Goal: Task Accomplishment & Management: Manage account settings

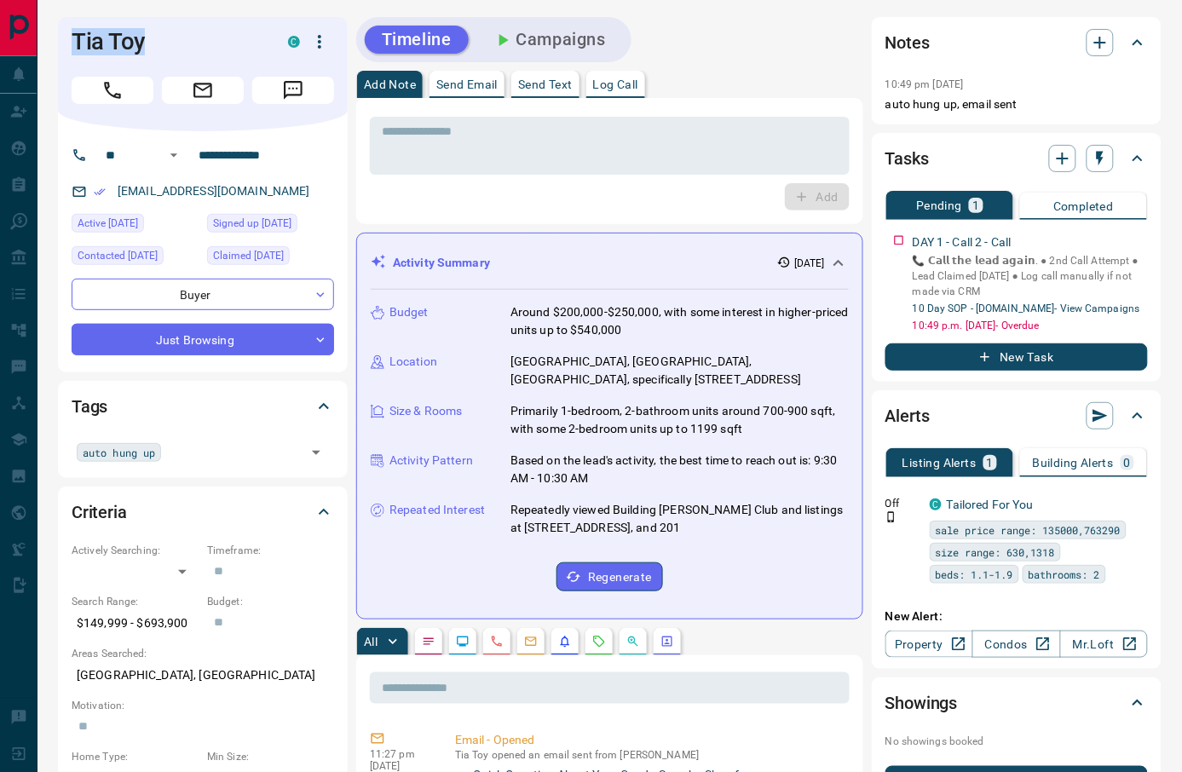
drag, startPoint x: 185, startPoint y: 32, endPoint x: 37, endPoint y: 48, distance: 148.3
copy div "Lead Transfers Claim Leads My Leads Tasks Opportunities Deals Campaigns Automat…"
click at [198, 28] on h1 "Tia Toy" at bounding box center [167, 41] width 191 height 27
drag, startPoint x: 183, startPoint y: 41, endPoint x: 55, endPoint y: 41, distance: 127.8
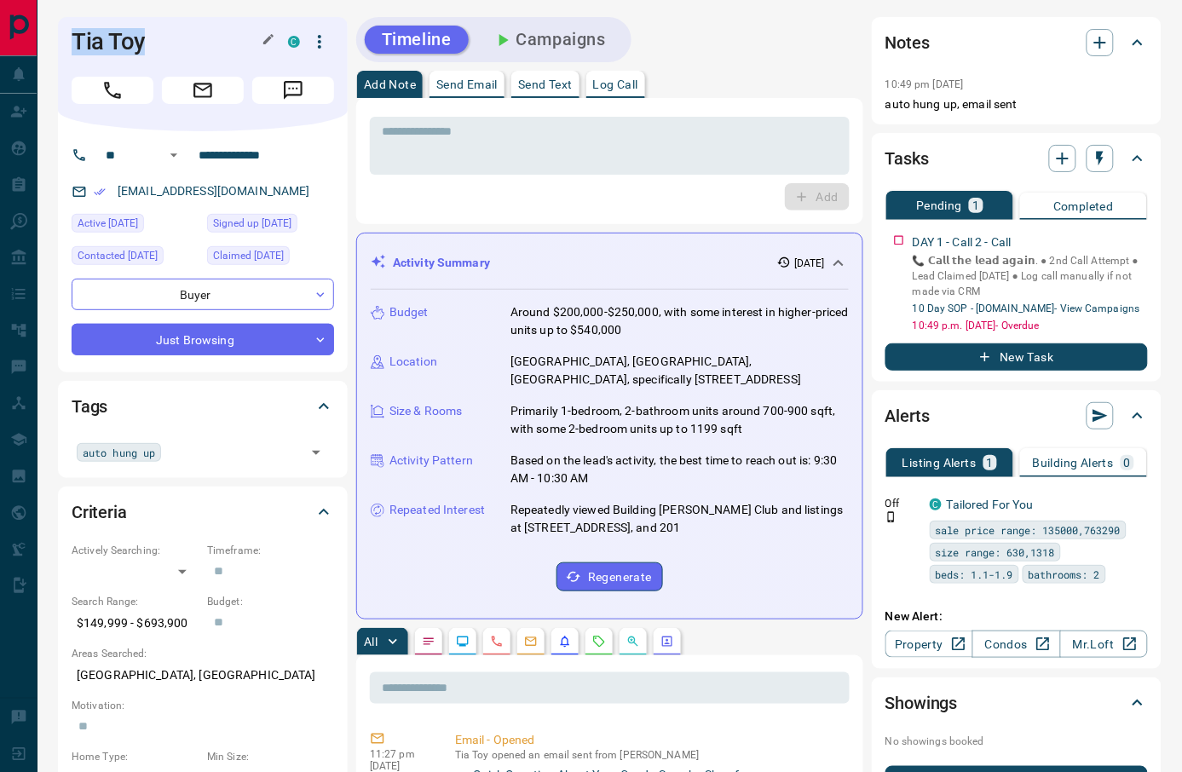
copy h1 "Tia Toy"
click at [117, 91] on icon "Call" at bounding box center [112, 90] width 22 height 22
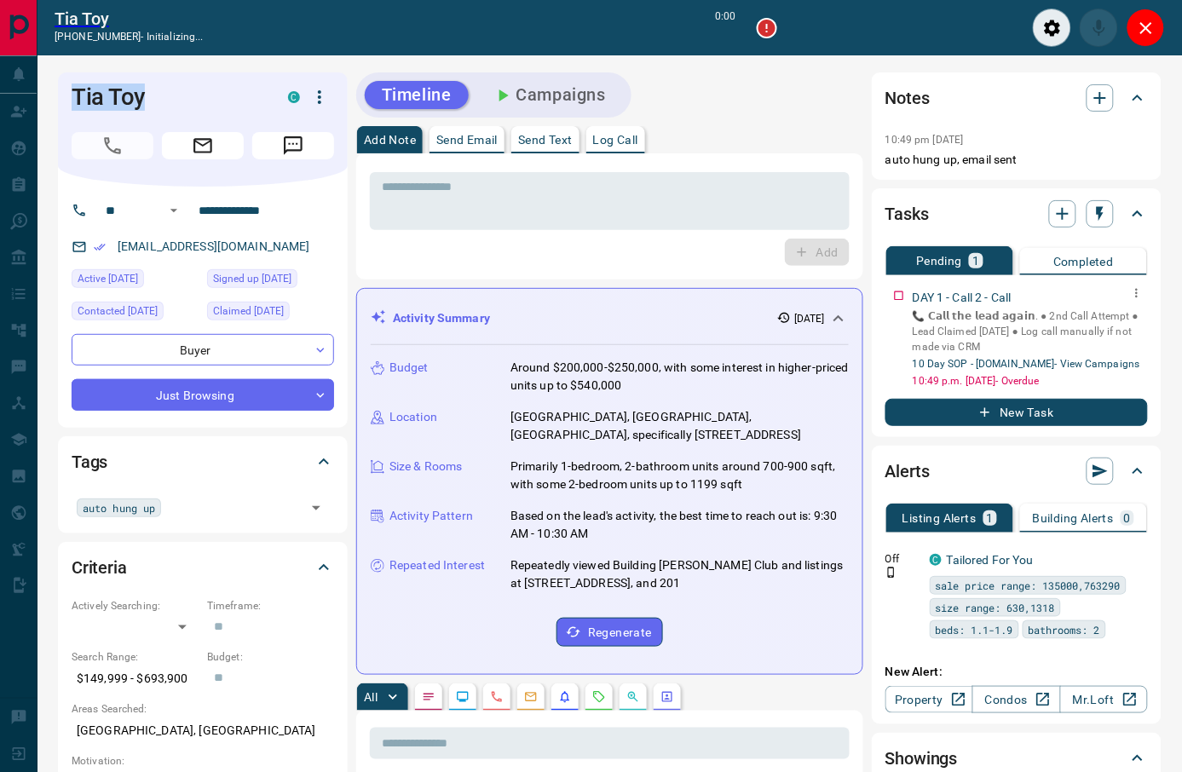
click at [1136, 291] on icon "button" at bounding box center [1137, 293] width 14 height 14
click at [1115, 353] on li "Delete" at bounding box center [1110, 350] width 75 height 26
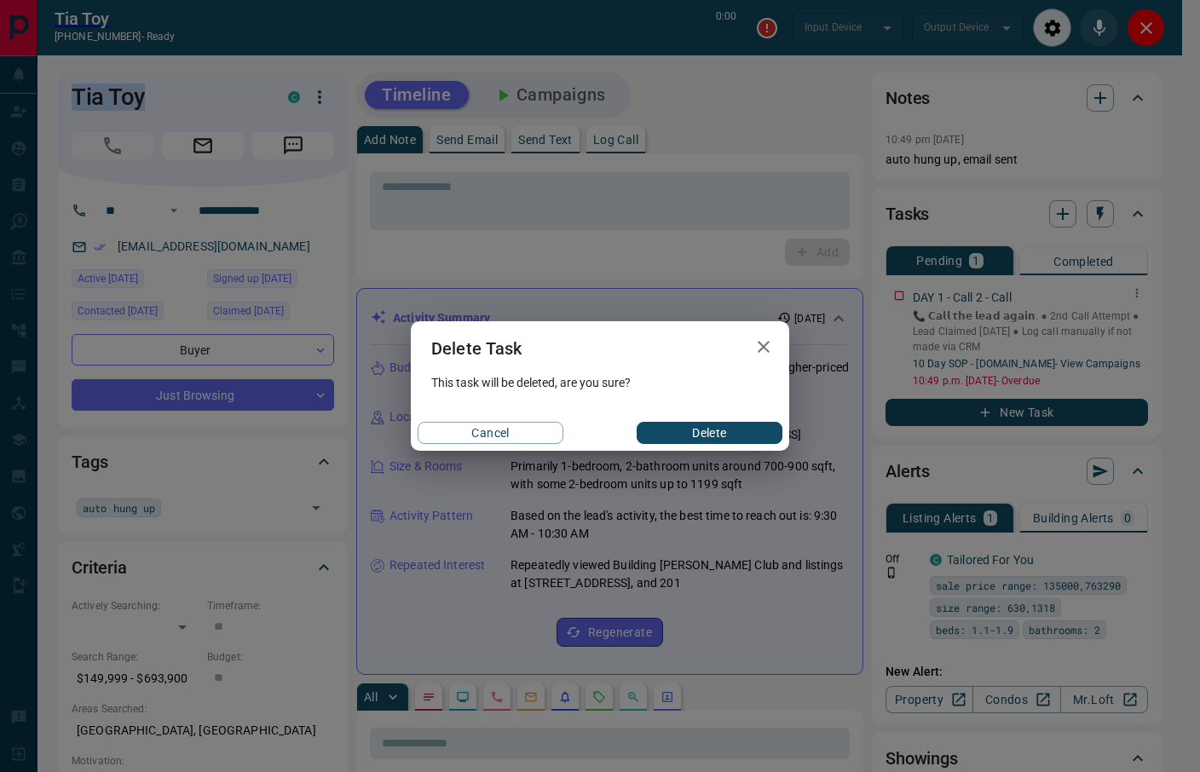
type input "*******"
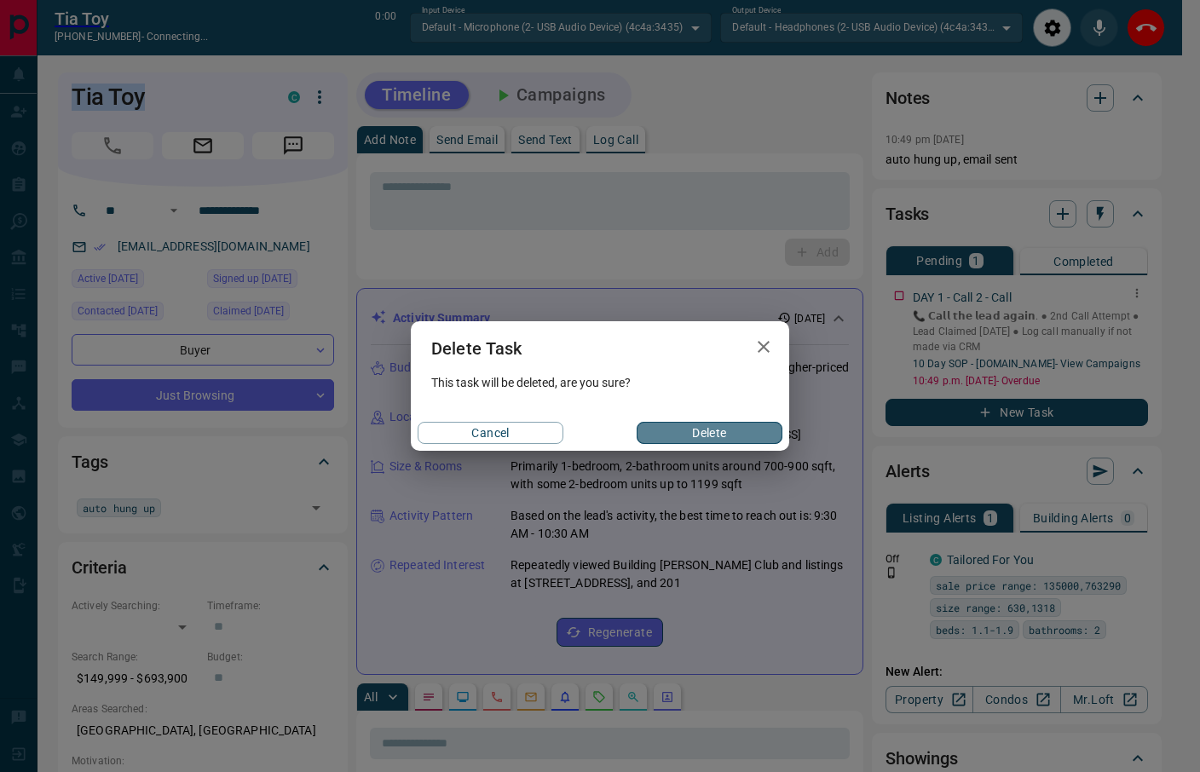
click at [724, 423] on button "Delete" at bounding box center [710, 433] width 146 height 22
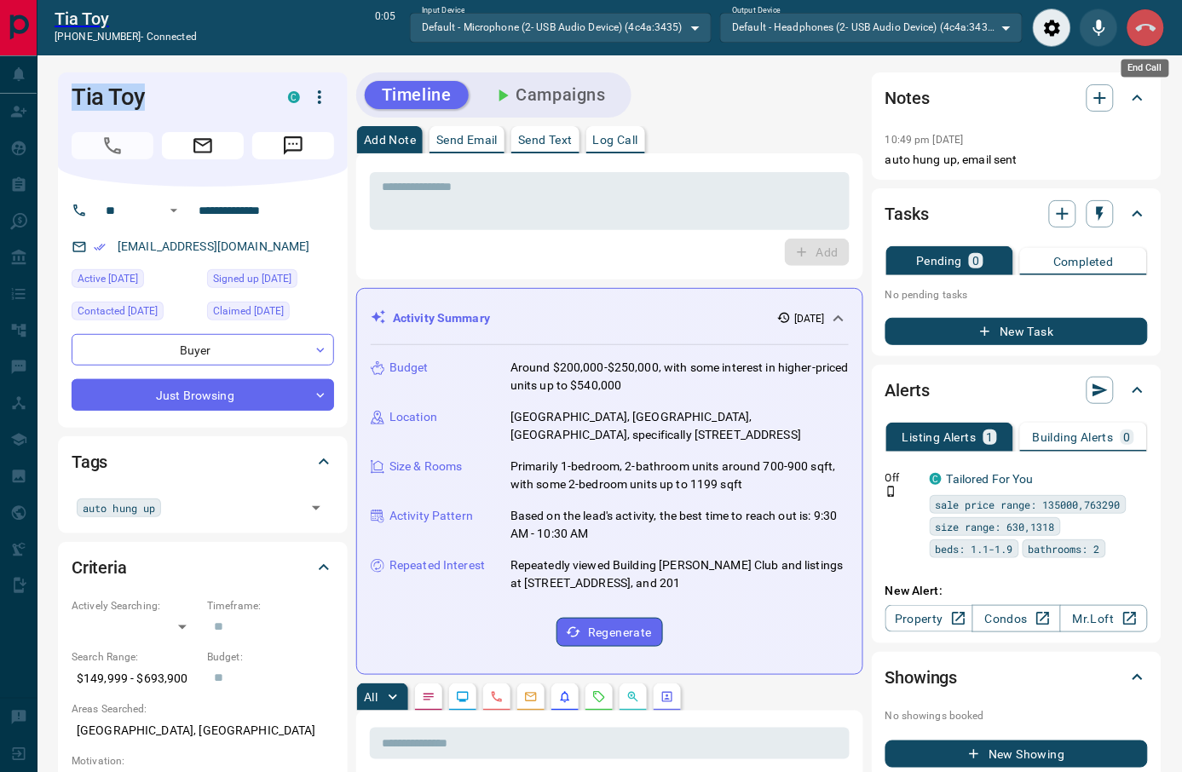
click at [1142, 38] on button "End Call" at bounding box center [1145, 28] width 38 height 38
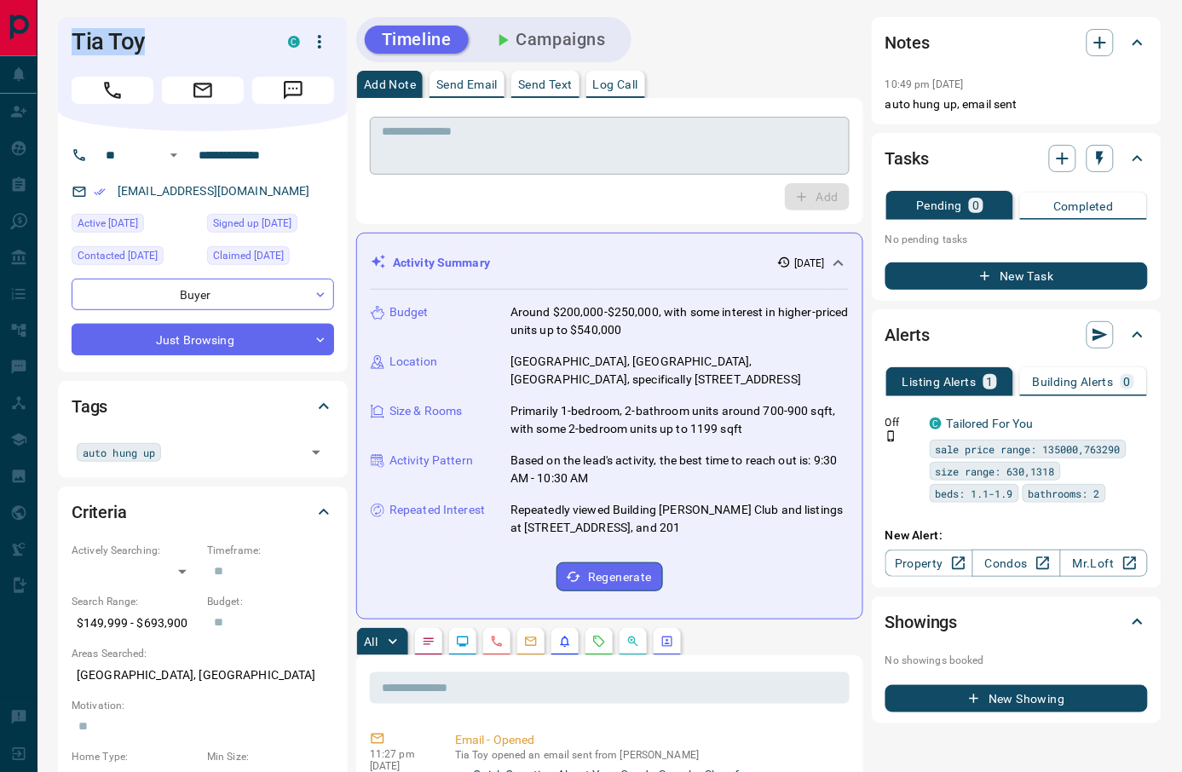
click at [701, 137] on textarea at bounding box center [610, 145] width 456 height 43
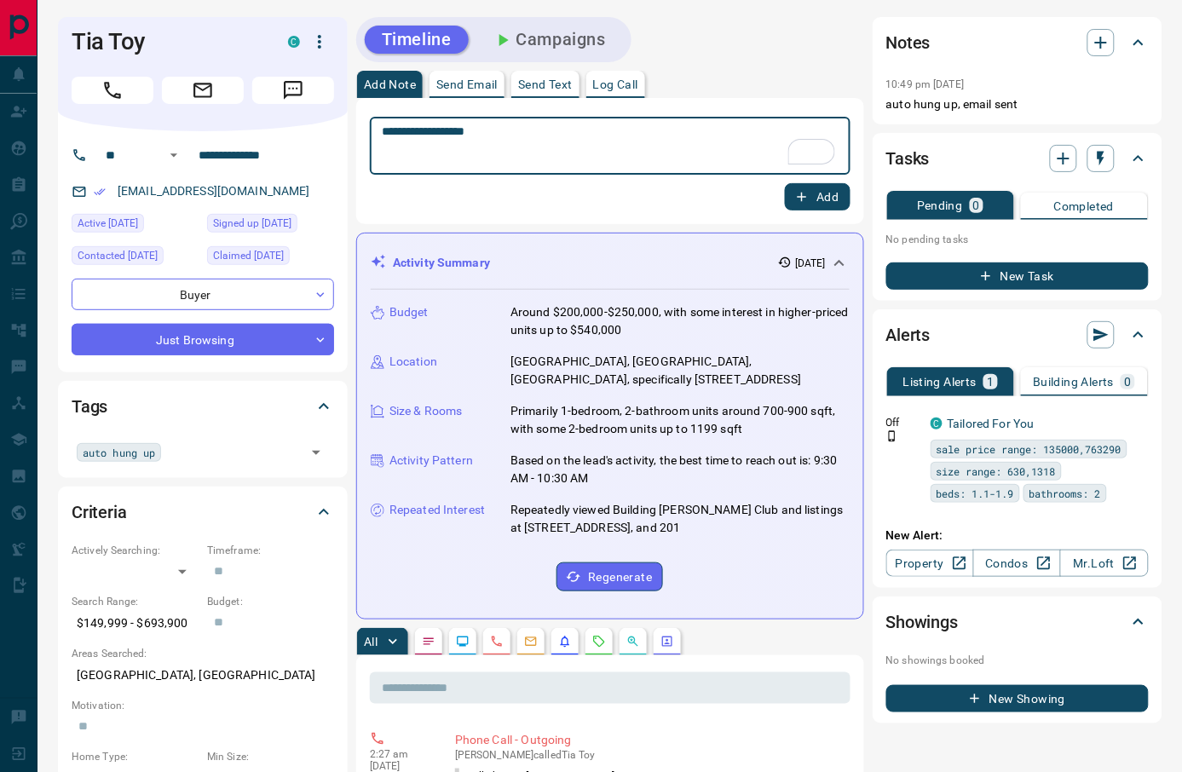
type textarea "**********"
click at [825, 205] on button "Add" at bounding box center [817, 196] width 65 height 27
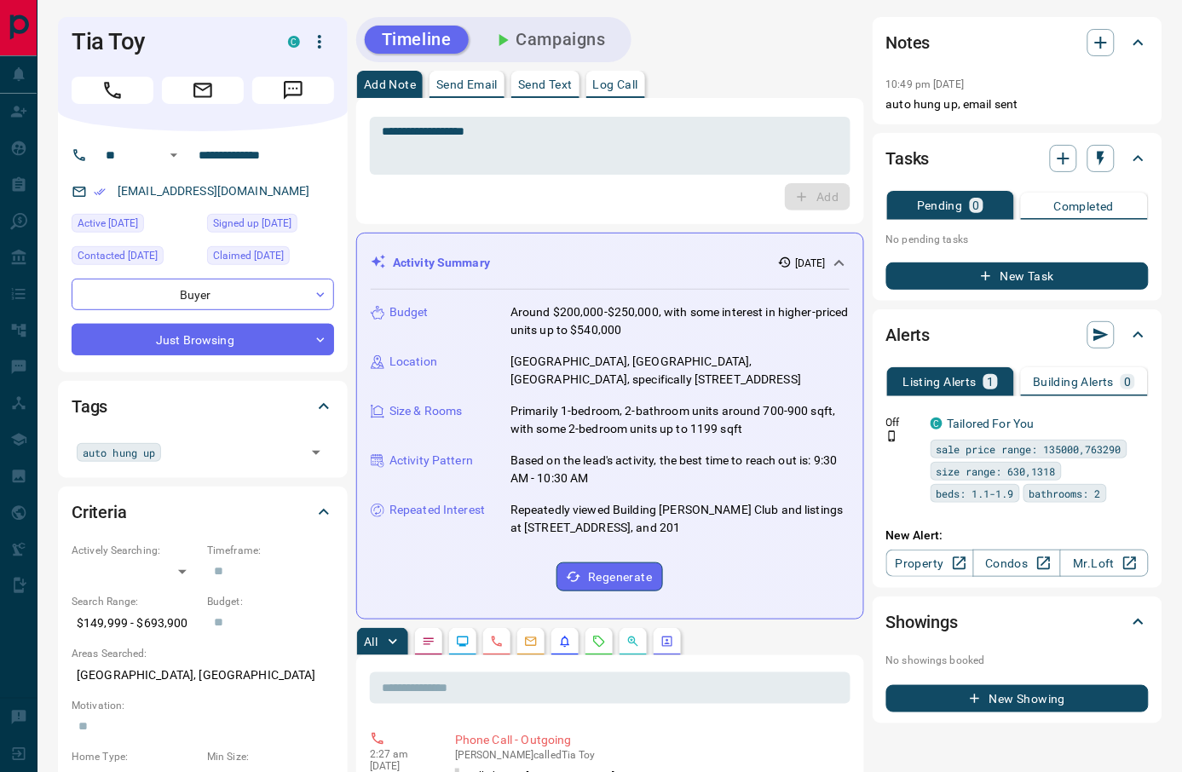
click at [521, 203] on div "Add" at bounding box center [610, 196] width 481 height 27
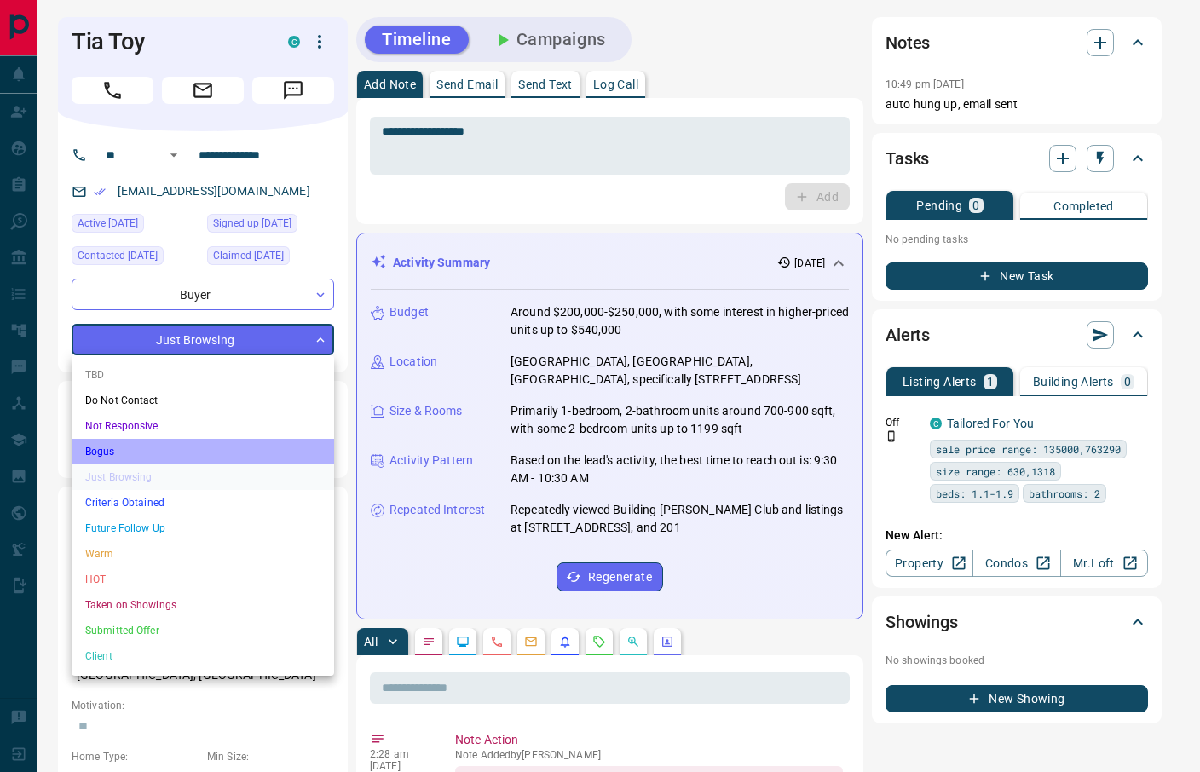
click at [200, 446] on li "Bogus" at bounding box center [203, 452] width 262 height 26
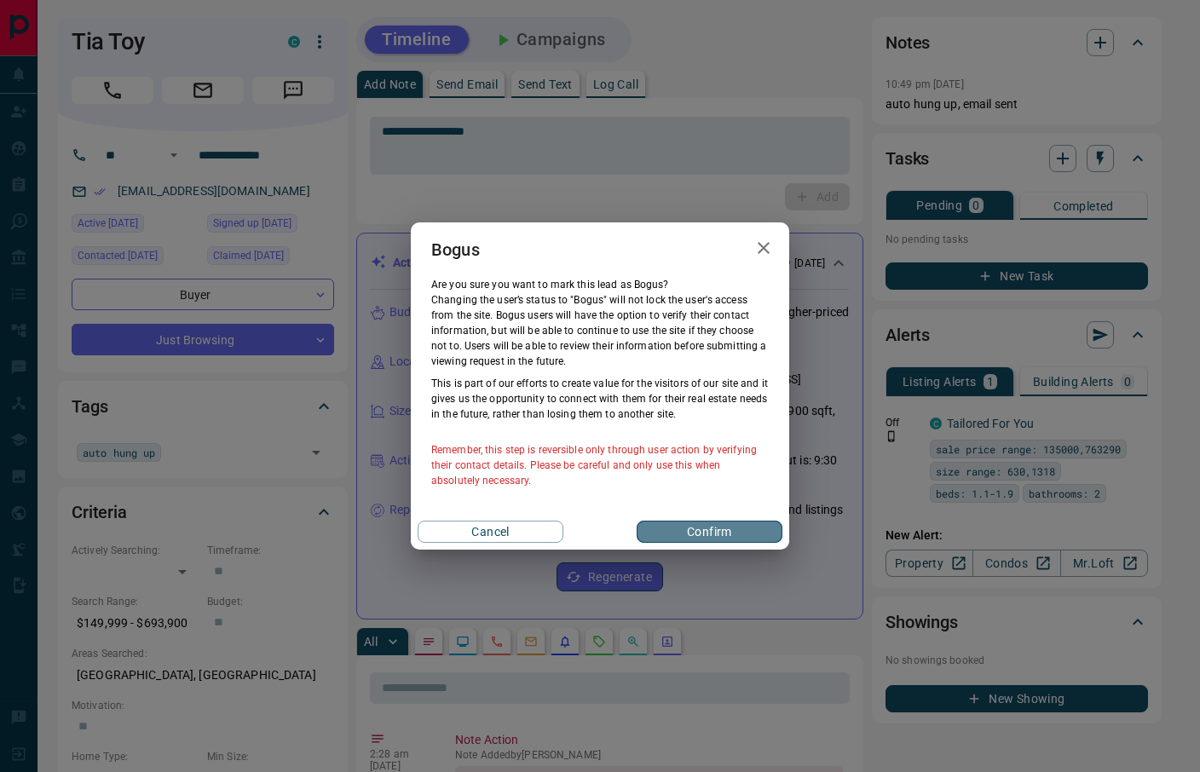
click at [693, 536] on button "Confirm" at bounding box center [710, 532] width 146 height 22
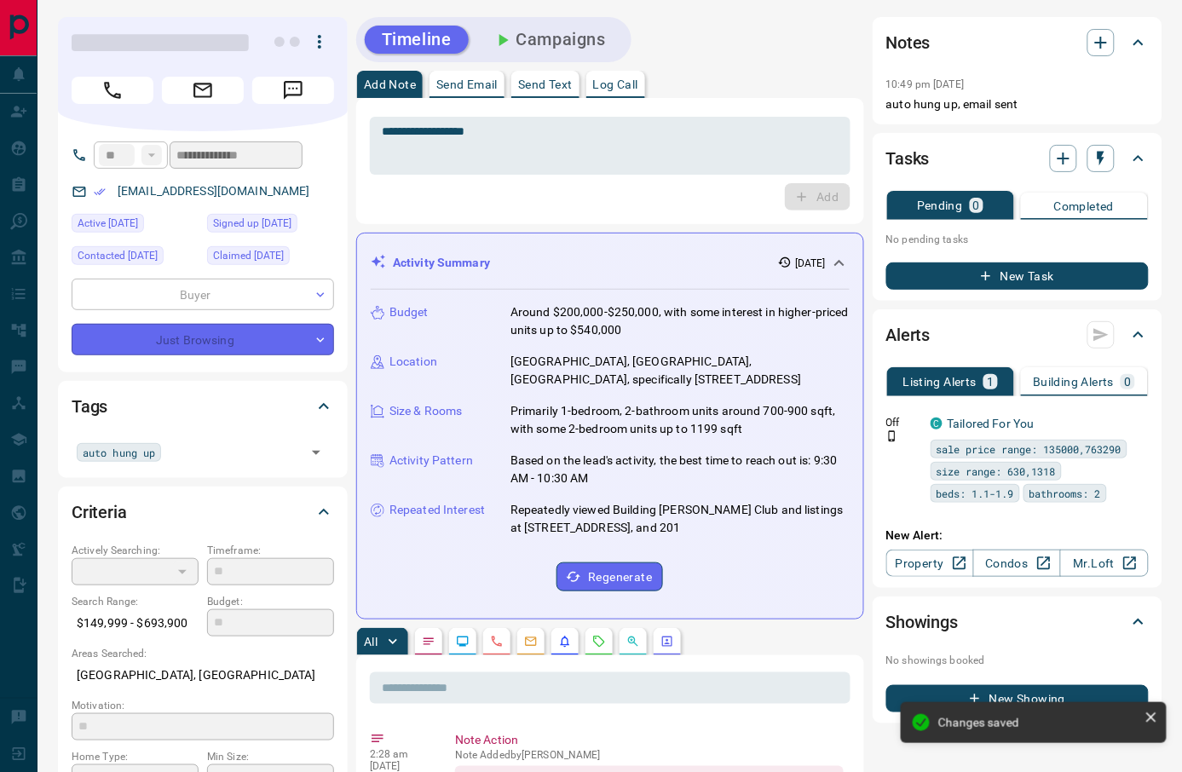
type input "**********"
type input "*"
